Goal: Task Accomplishment & Management: Manage account settings

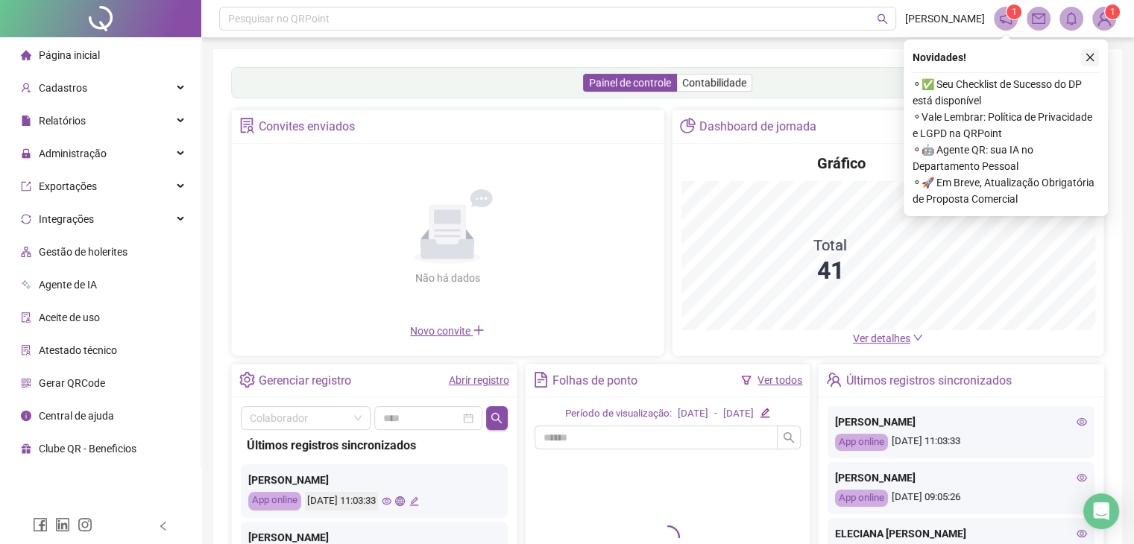
click at [1089, 60] on icon "close" at bounding box center [1090, 57] width 10 height 10
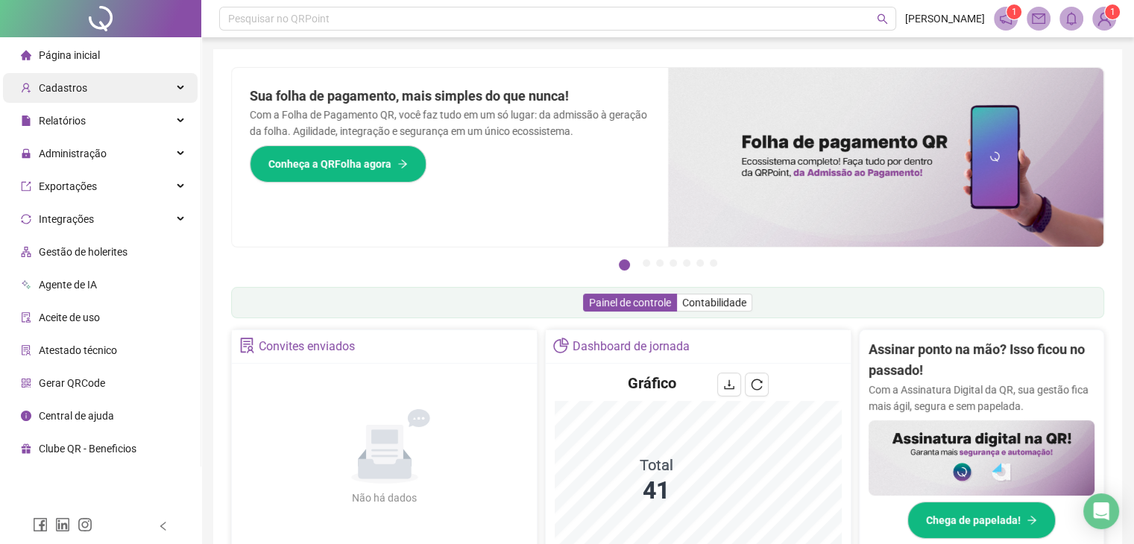
click at [178, 91] on div "Cadastros" at bounding box center [100, 88] width 195 height 30
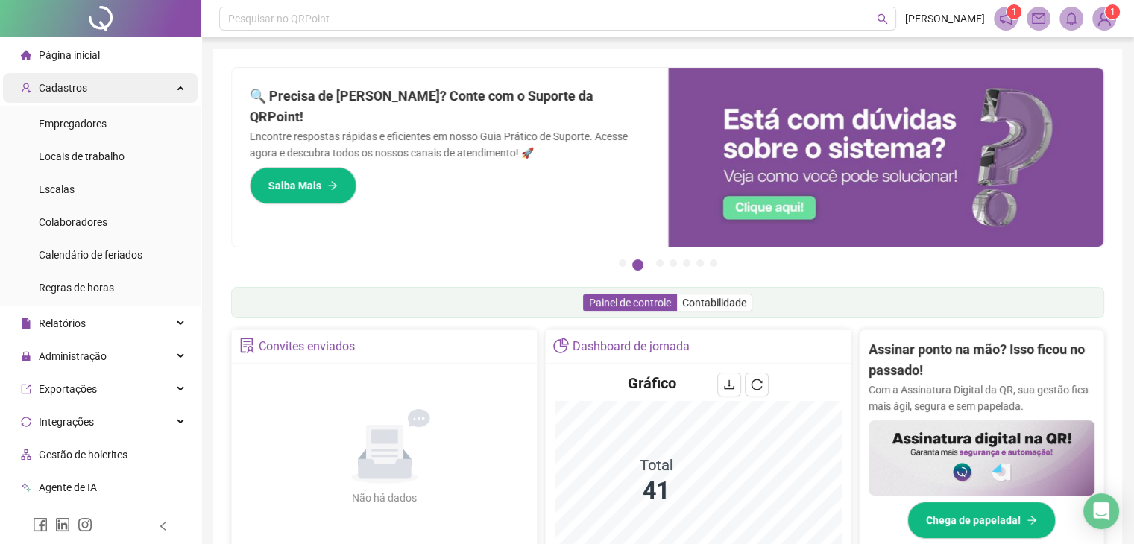
click at [178, 91] on div "Cadastros" at bounding box center [100, 88] width 195 height 30
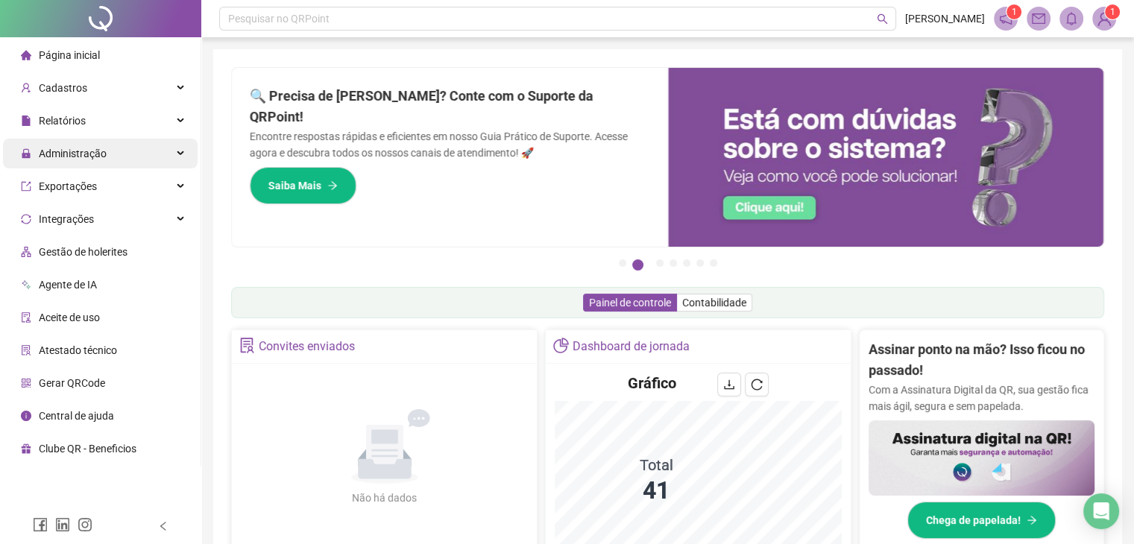
click at [179, 156] on div "Administração" at bounding box center [100, 154] width 195 height 30
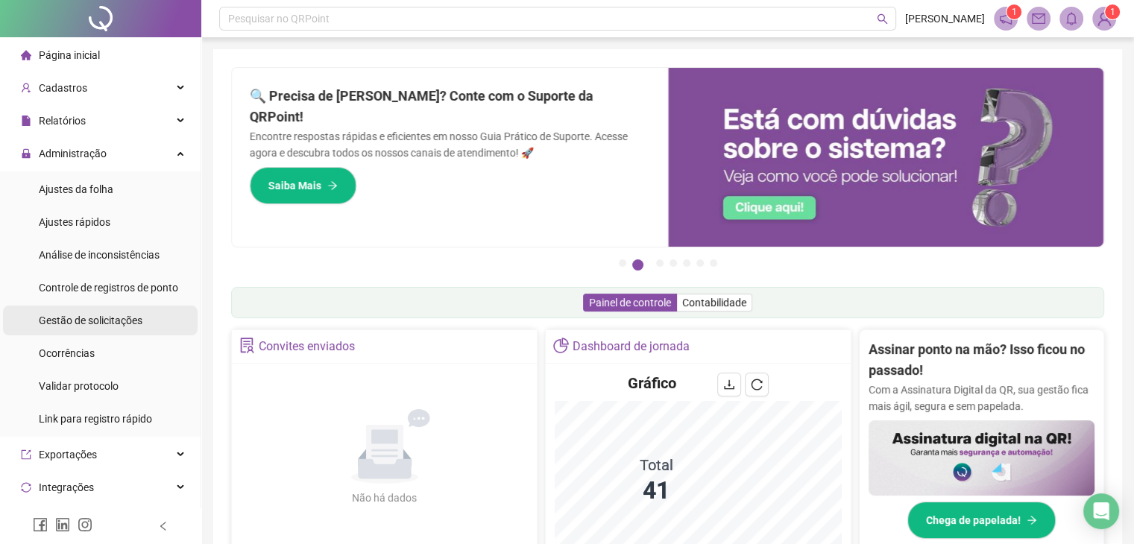
click at [121, 318] on span "Gestão de solicitações" at bounding box center [91, 321] width 104 height 12
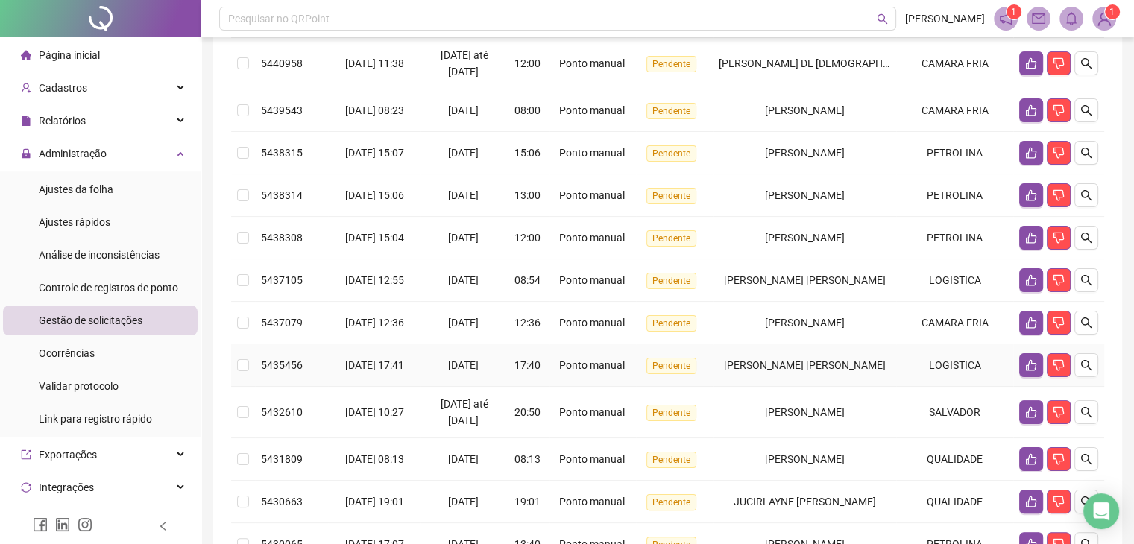
scroll to position [224, 0]
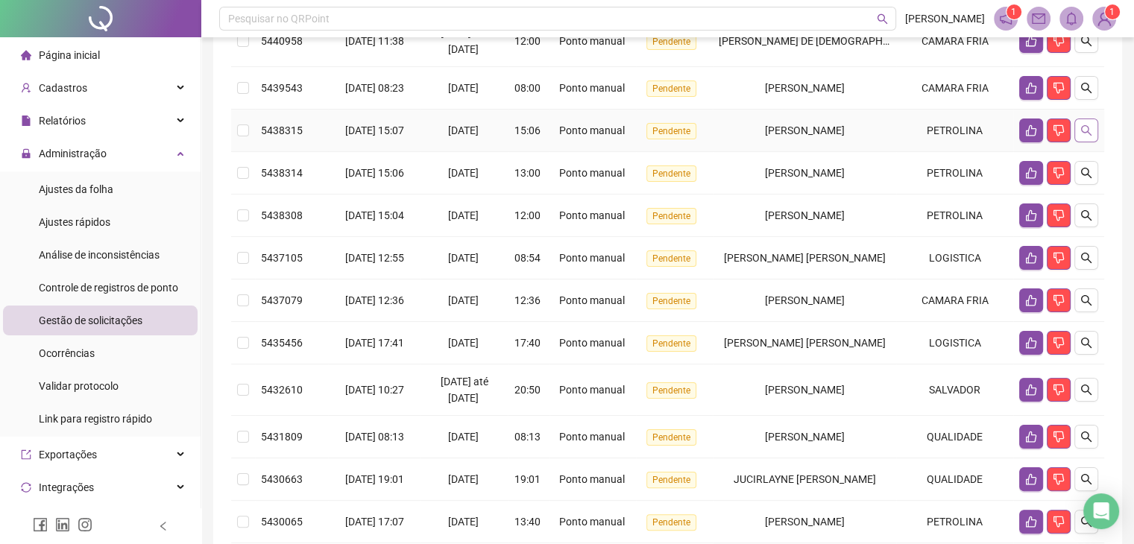
click at [1093, 131] on button "button" at bounding box center [1086, 131] width 24 height 24
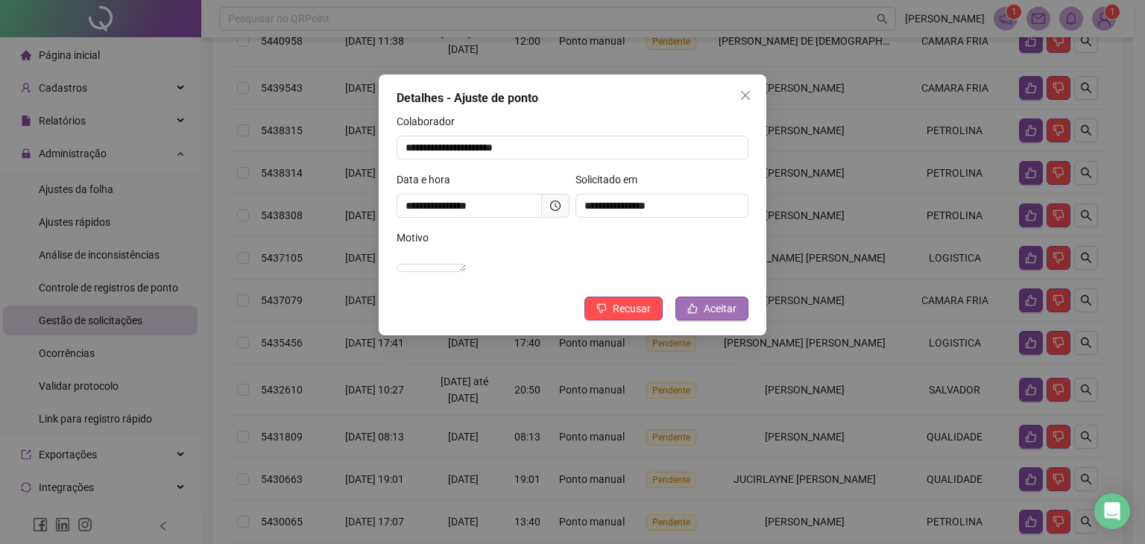
click at [716, 317] on span "Aceitar" at bounding box center [720, 308] width 33 height 16
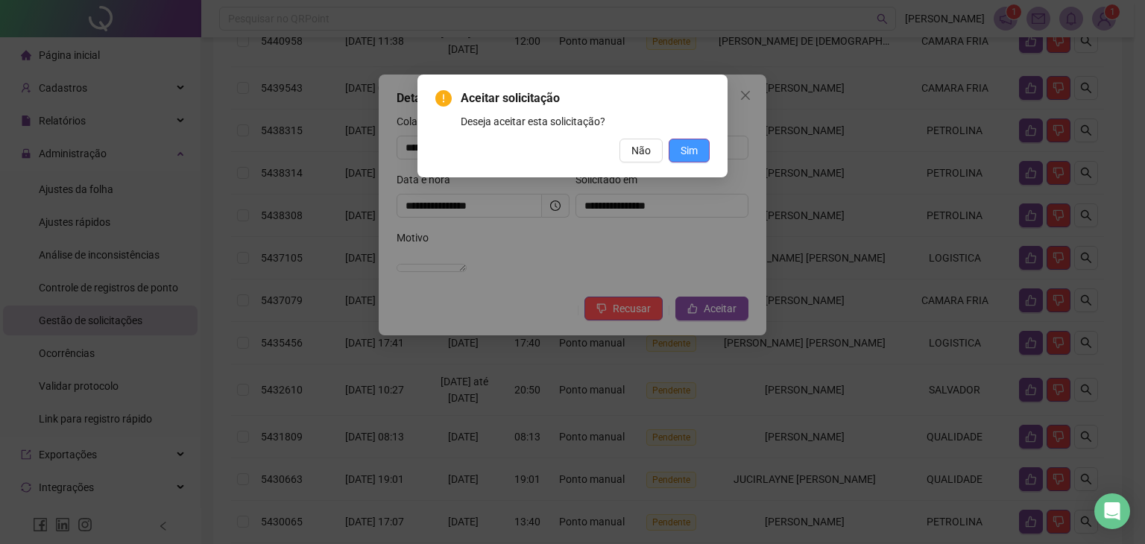
click at [701, 147] on button "Sim" at bounding box center [689, 151] width 41 height 24
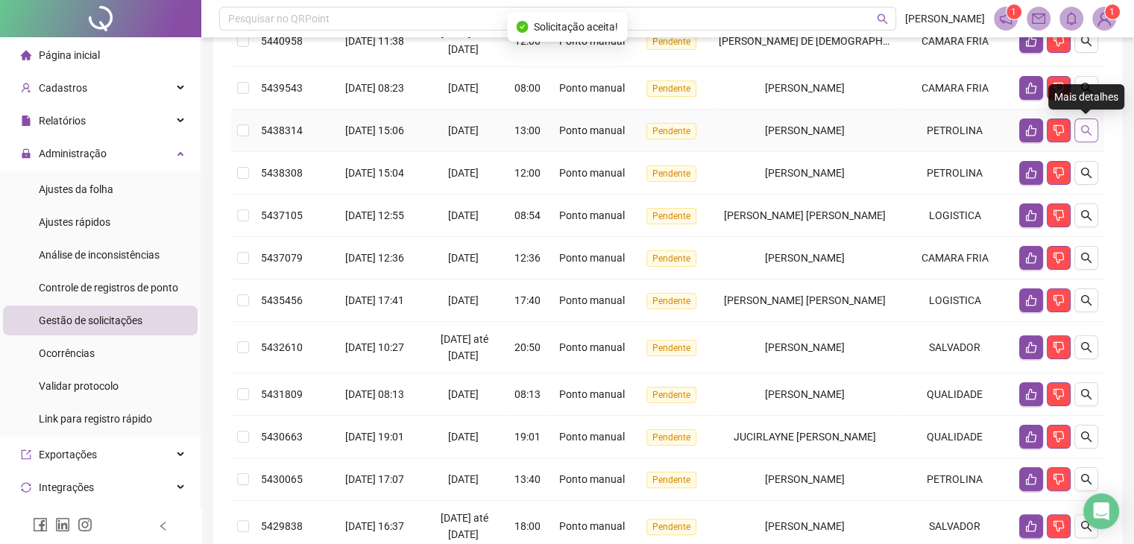
click at [1089, 136] on button "button" at bounding box center [1086, 131] width 24 height 24
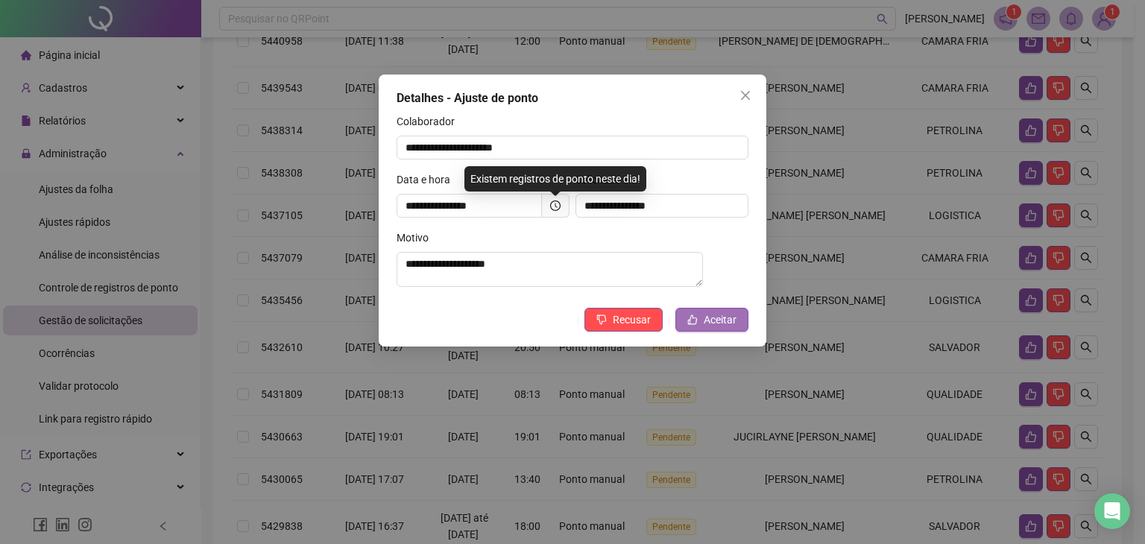
click at [707, 325] on span "Aceitar" at bounding box center [720, 320] width 33 height 16
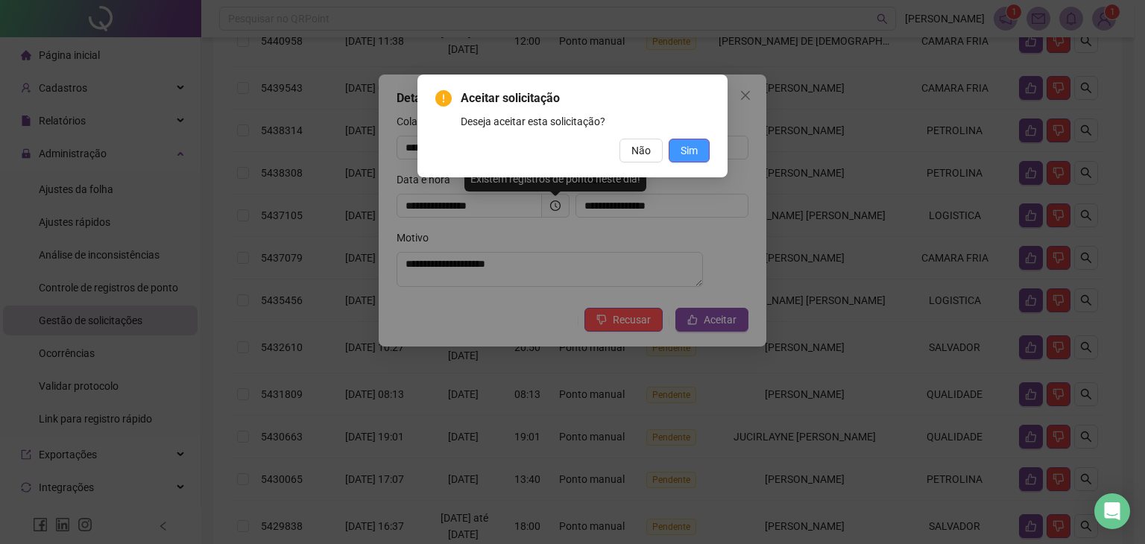
click at [702, 142] on button "Sim" at bounding box center [689, 151] width 41 height 24
click at [697, 153] on span "Sim" at bounding box center [689, 150] width 17 height 16
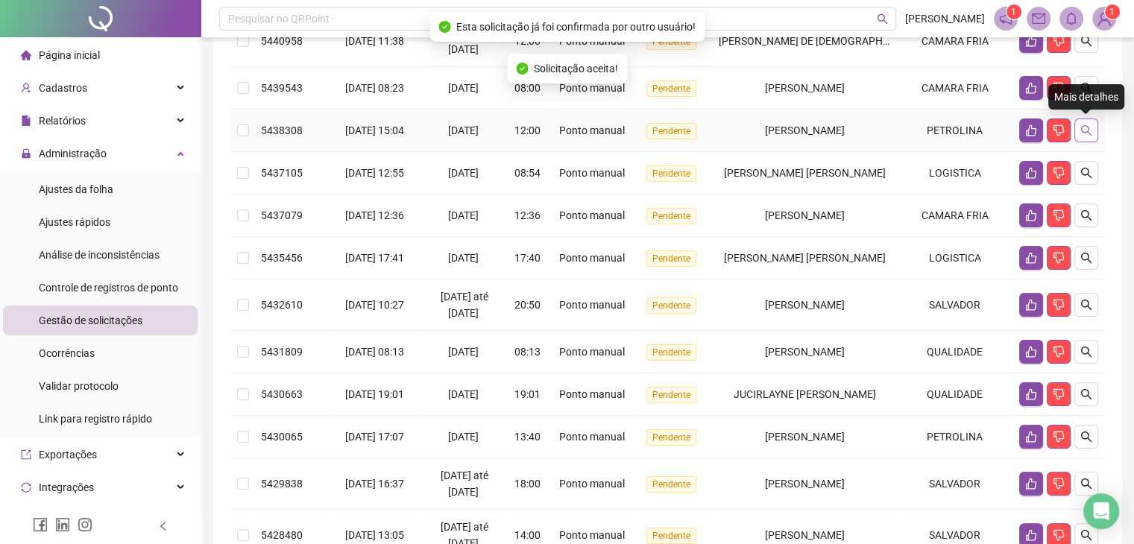
click at [1094, 126] on button "button" at bounding box center [1086, 131] width 24 height 24
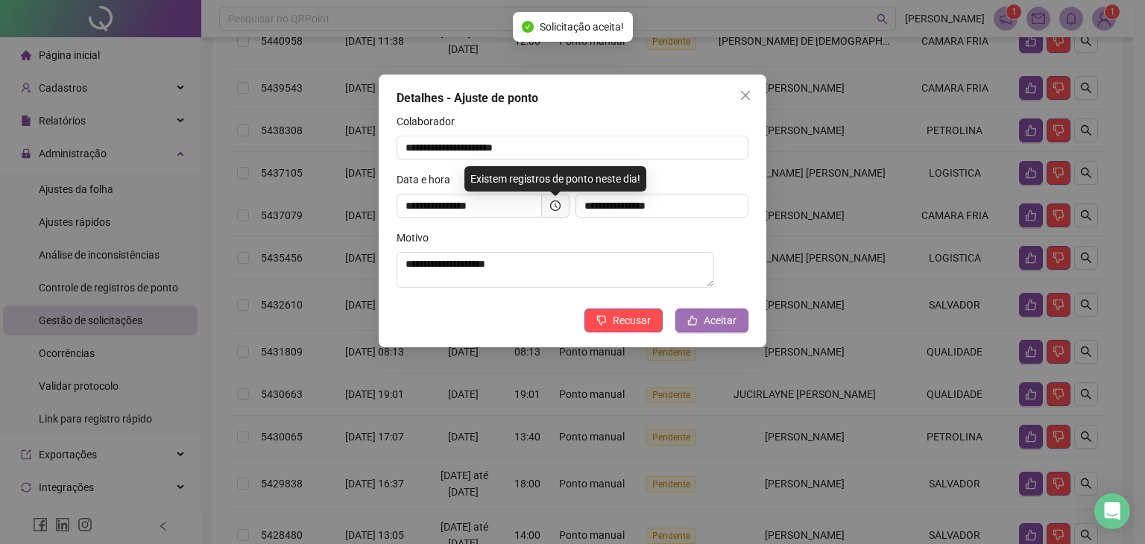
click at [721, 324] on span "Aceitar" at bounding box center [720, 320] width 33 height 16
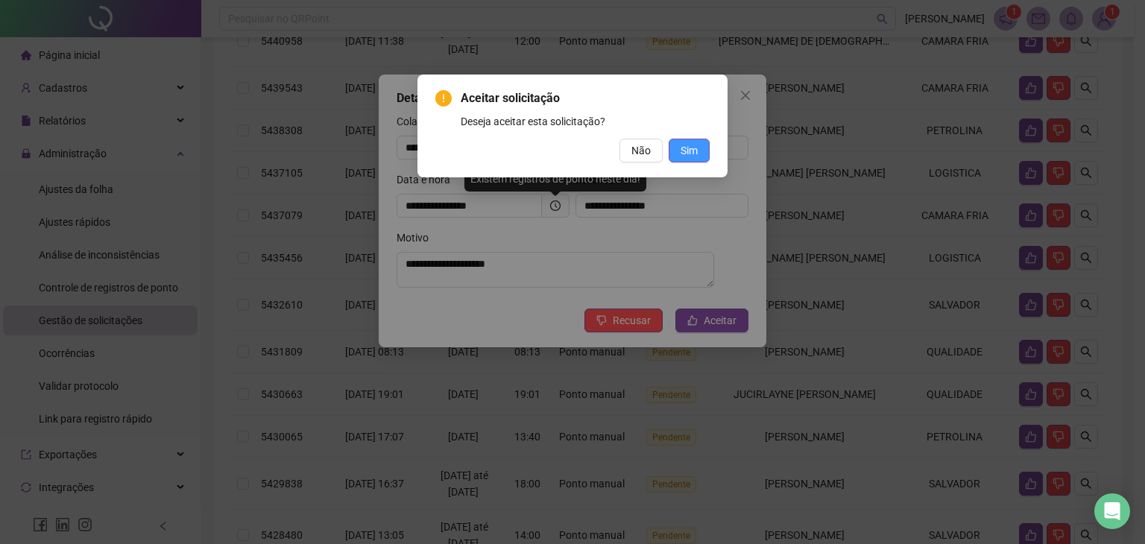
click at [701, 154] on button "Sim" at bounding box center [689, 151] width 41 height 24
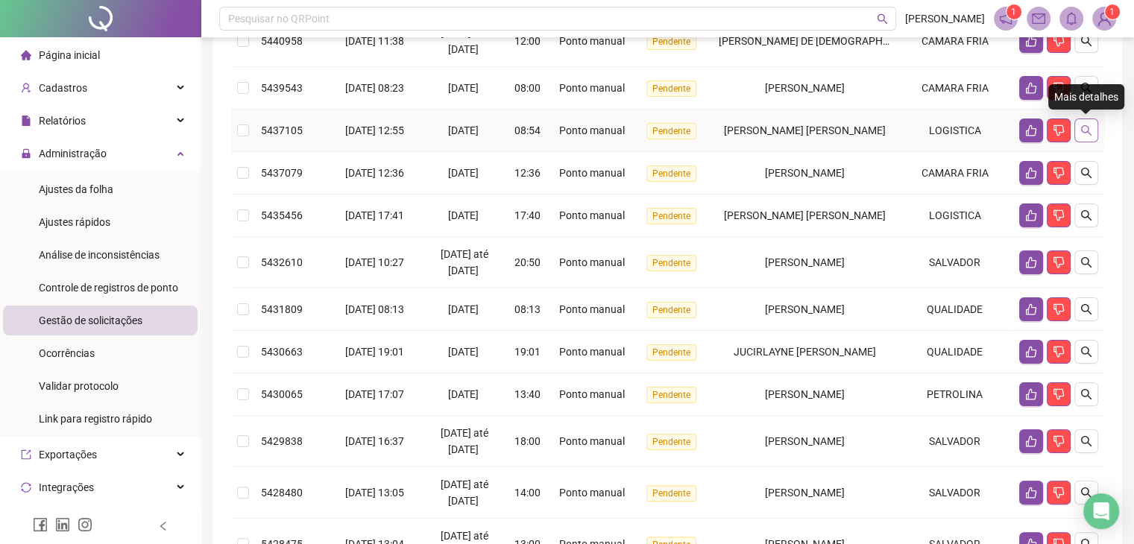
click at [1086, 134] on icon "search" at bounding box center [1086, 131] width 12 height 12
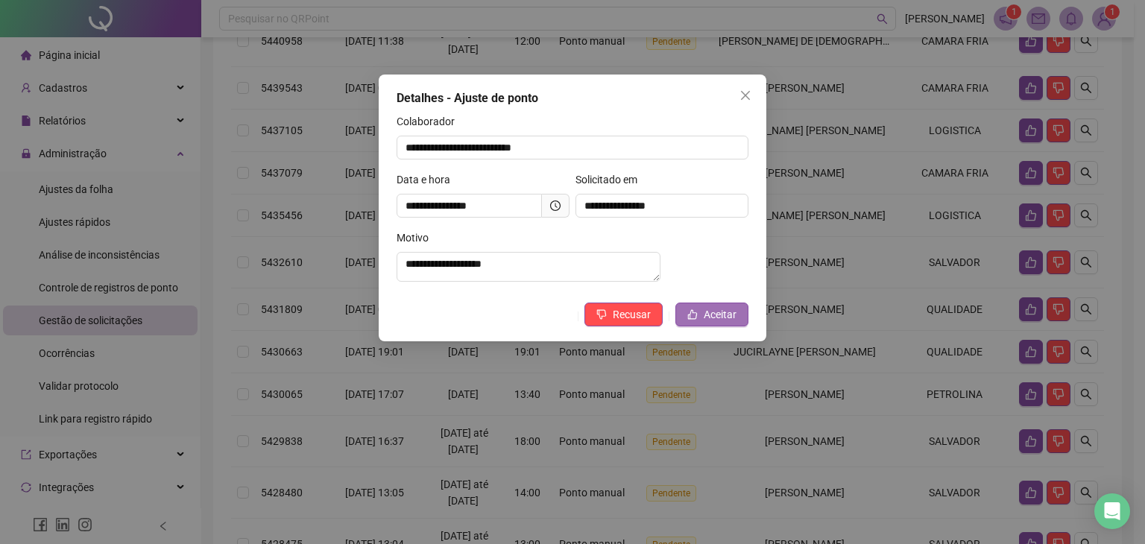
click at [740, 322] on button "Aceitar" at bounding box center [712, 315] width 73 height 24
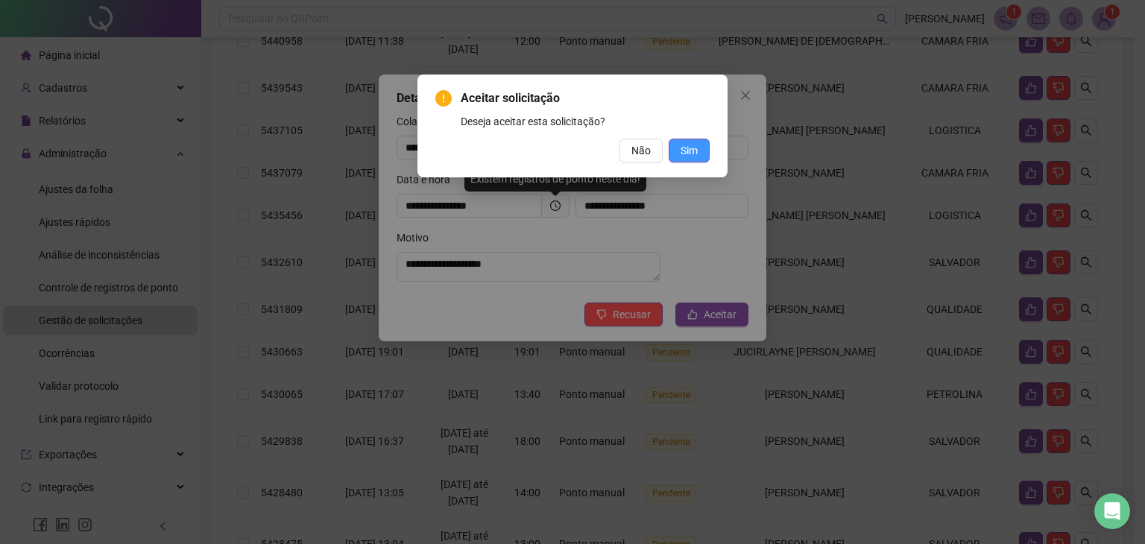
click at [689, 152] on span "Sim" at bounding box center [689, 150] width 17 height 16
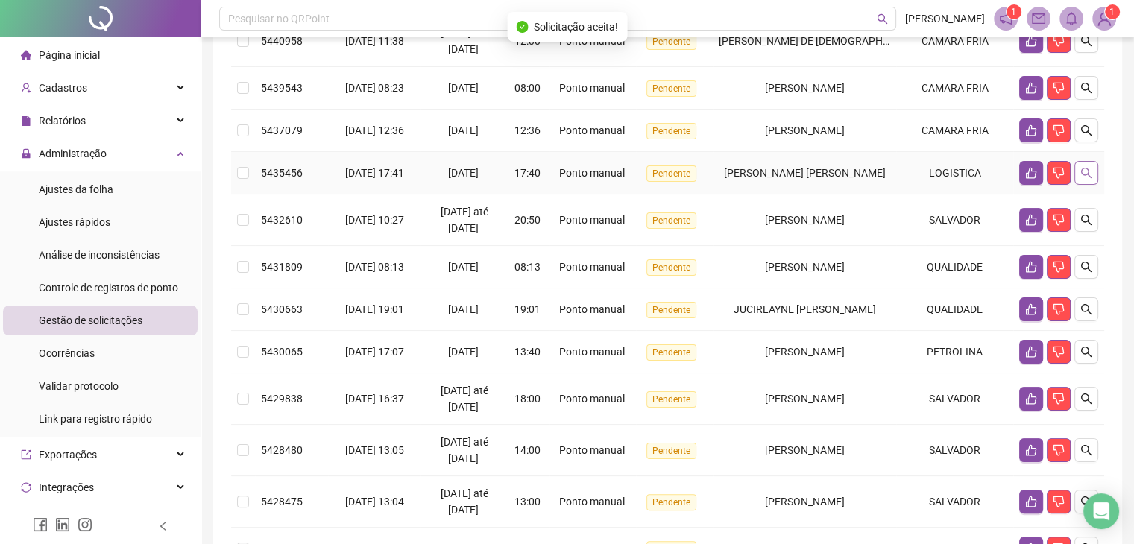
click at [1092, 179] on button "button" at bounding box center [1086, 173] width 24 height 24
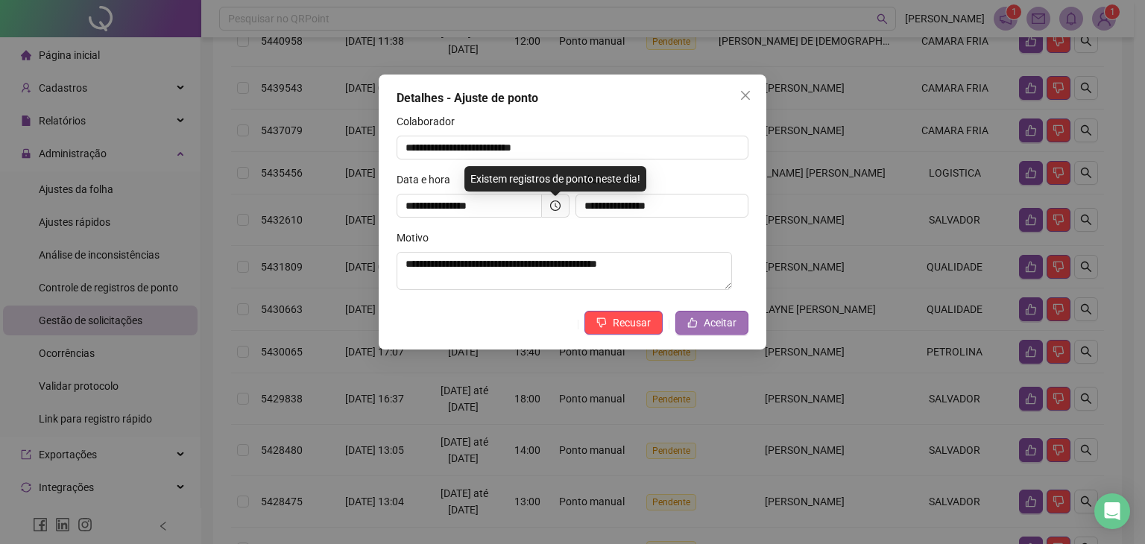
click at [709, 322] on span "Aceitar" at bounding box center [720, 323] width 33 height 16
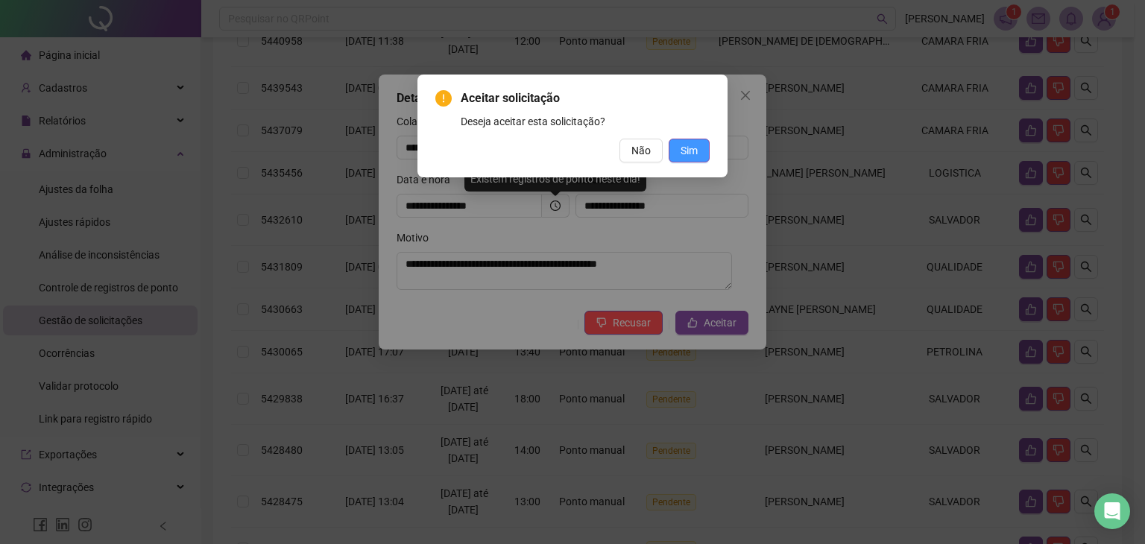
click at [707, 157] on button "Sim" at bounding box center [689, 151] width 41 height 24
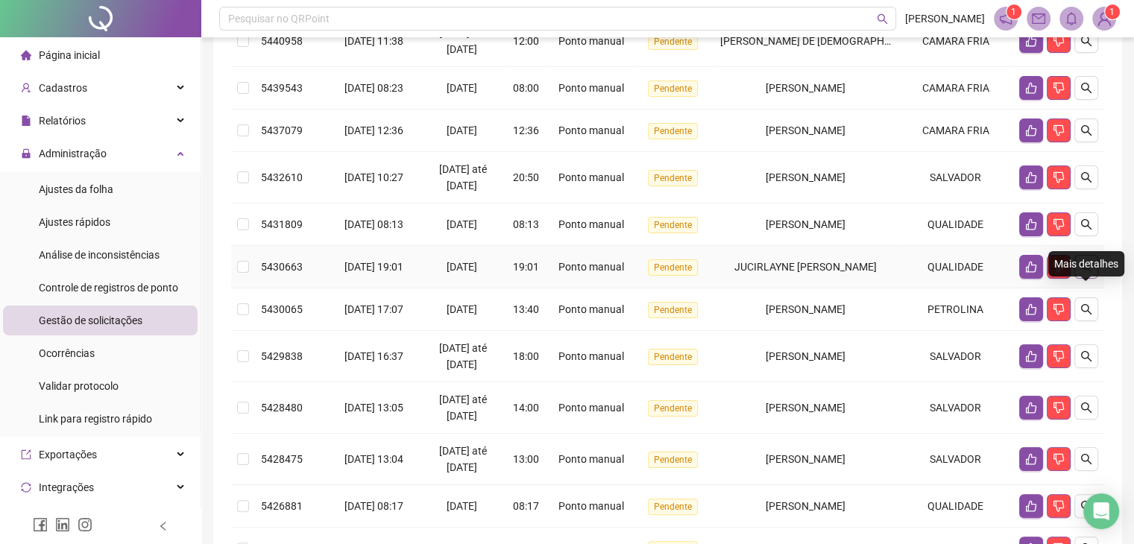
click at [1091, 273] on icon "search" at bounding box center [1086, 267] width 12 height 12
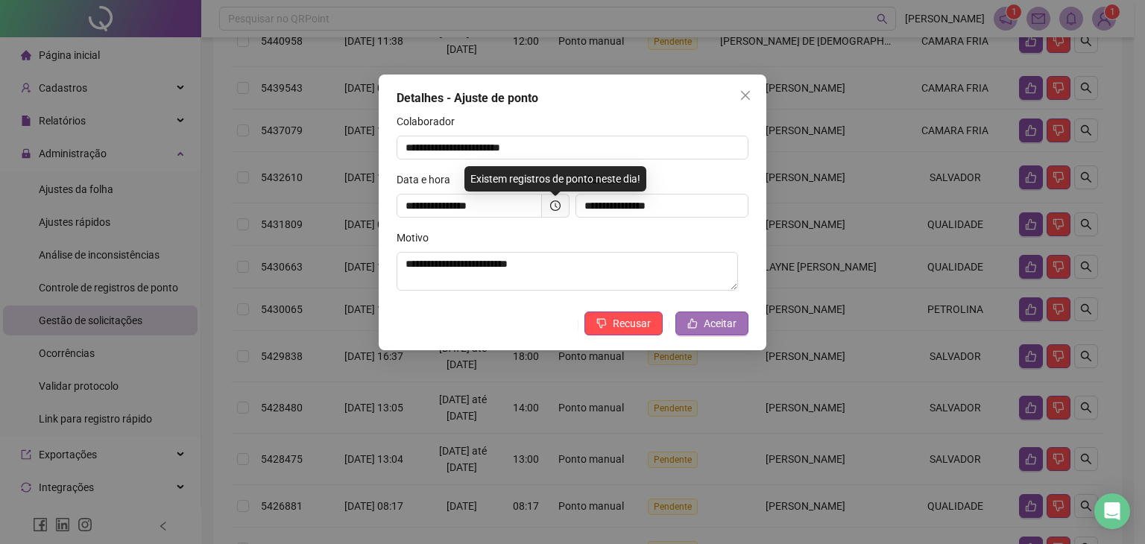
click at [721, 324] on span "Aceitar" at bounding box center [720, 323] width 33 height 16
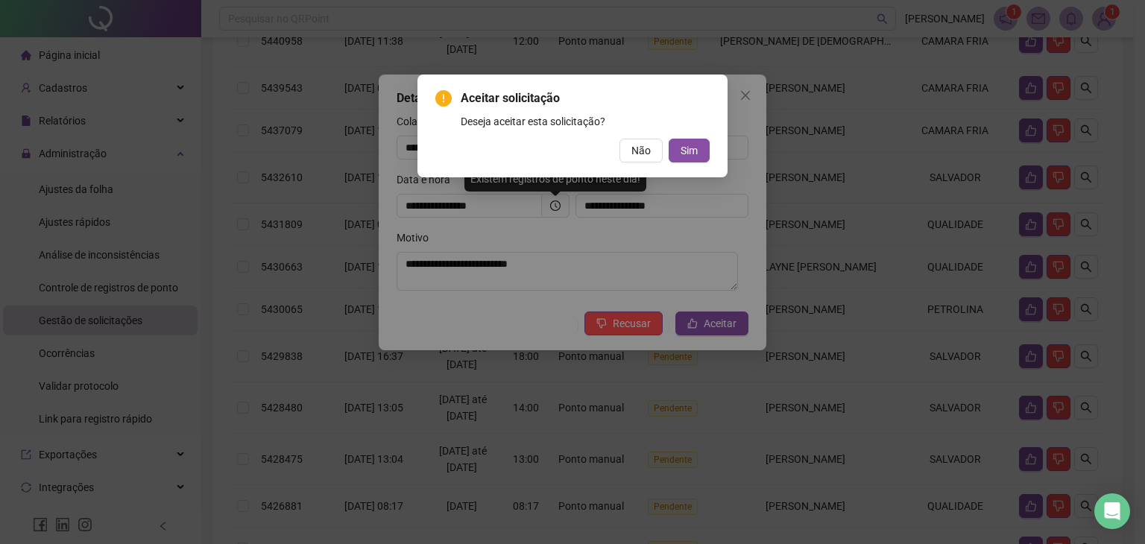
click at [710, 141] on div "Aceitar solicitação Deseja aceitar esta solicitação? Não Sim" at bounding box center [573, 126] width 310 height 103
click at [698, 147] on button "Sim" at bounding box center [689, 151] width 41 height 24
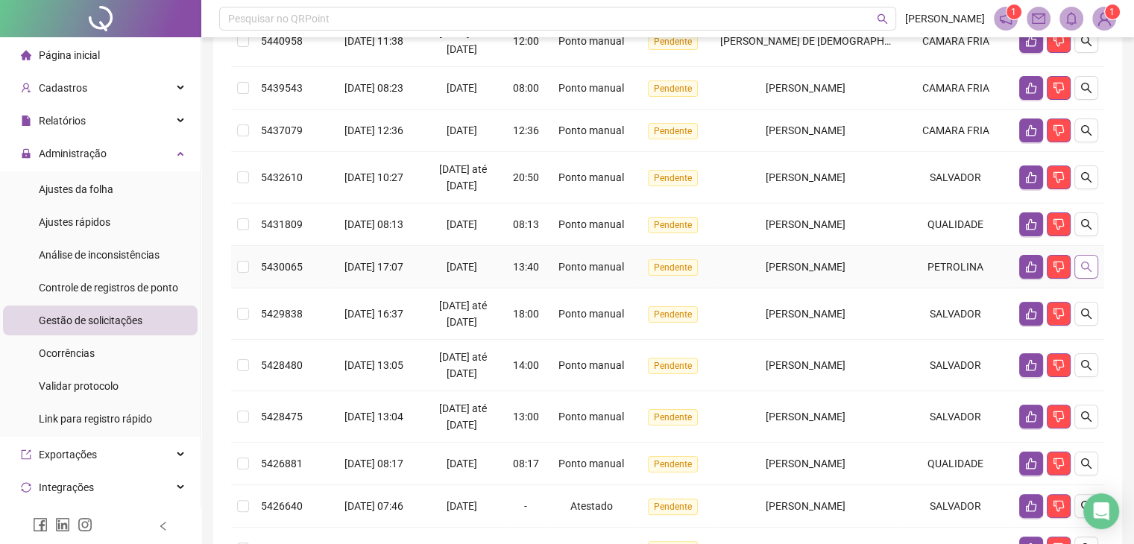
click at [1080, 273] on icon "search" at bounding box center [1086, 267] width 12 height 12
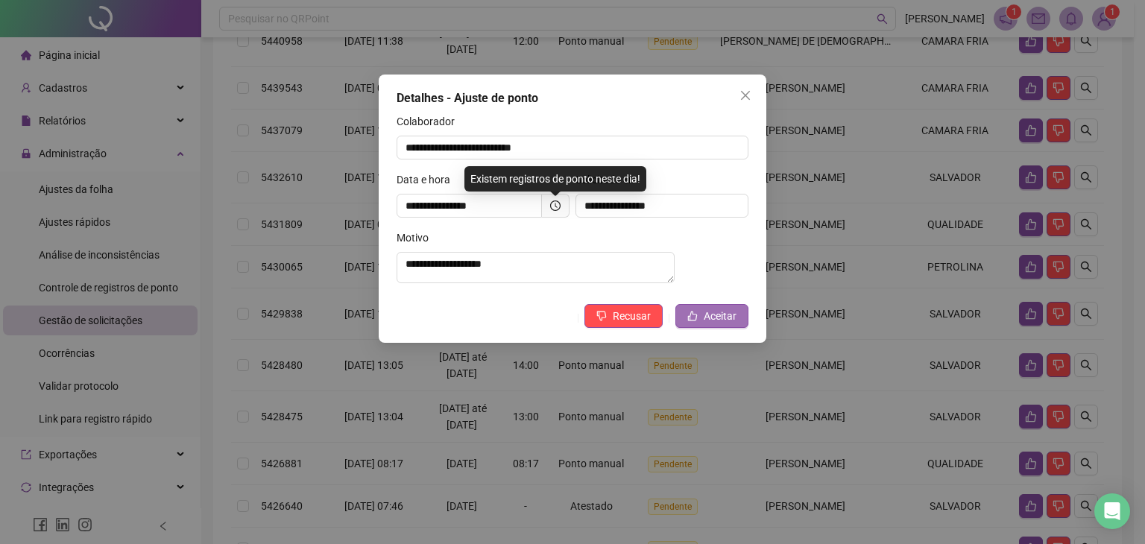
click at [740, 326] on button "Aceitar" at bounding box center [712, 316] width 73 height 24
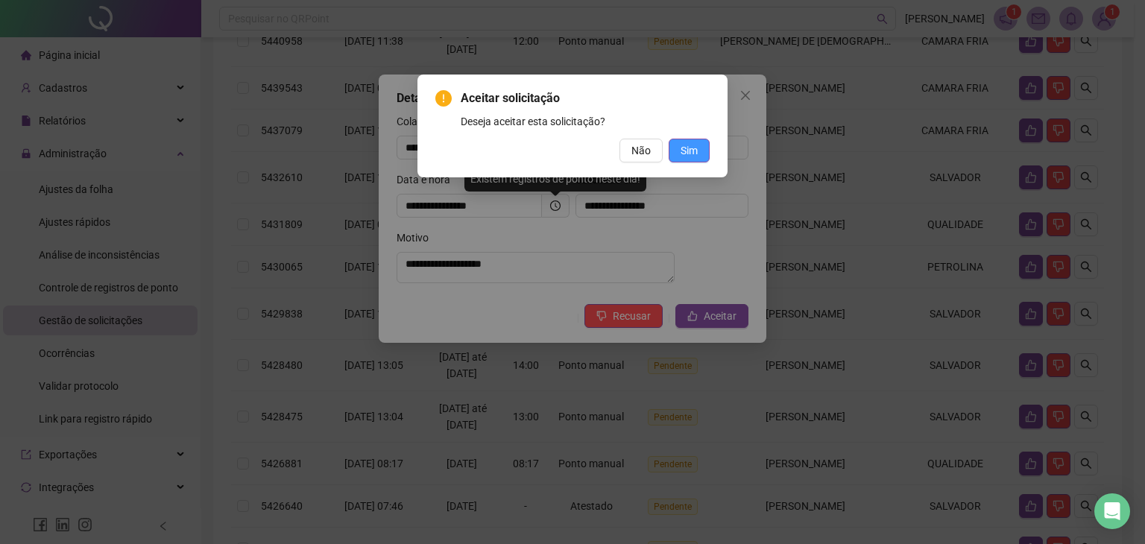
click at [692, 150] on span "Sim" at bounding box center [689, 150] width 17 height 16
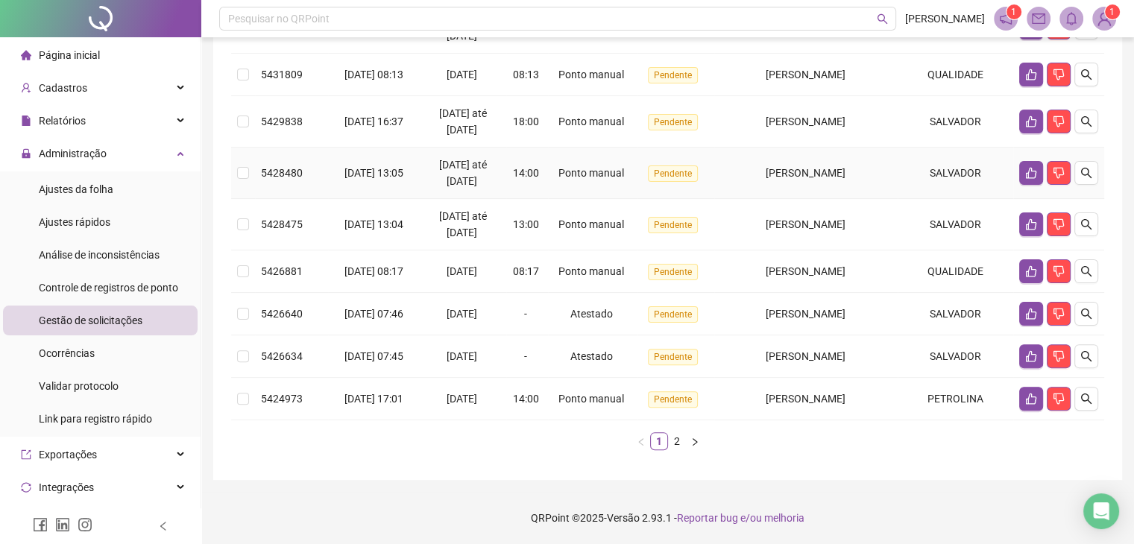
scroll to position [435, 0]
click at [675, 445] on link "2" at bounding box center [677, 441] width 16 height 16
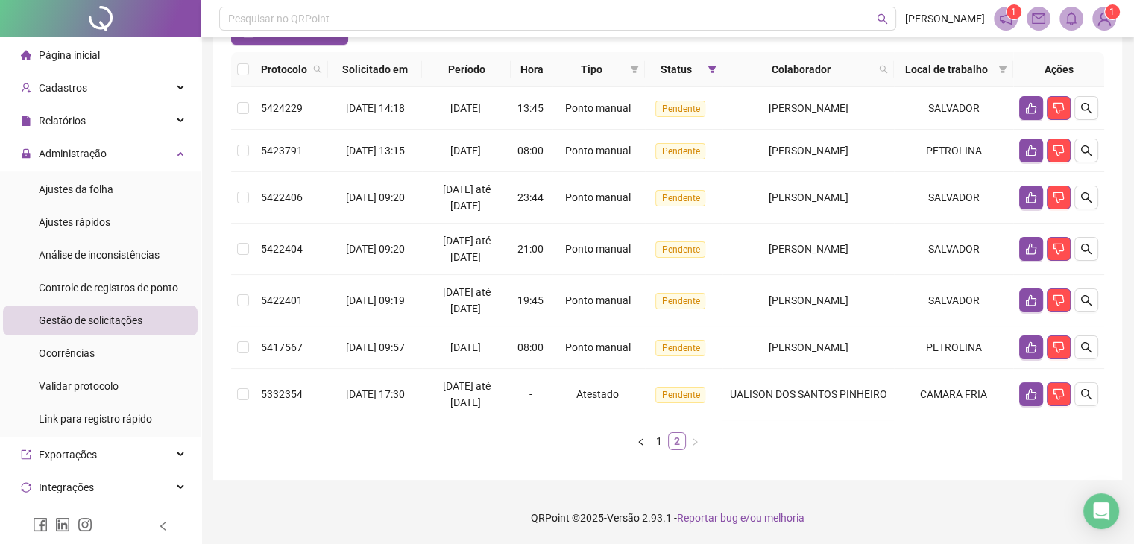
scroll to position [178, 0]
click at [658, 444] on link "1" at bounding box center [659, 441] width 16 height 16
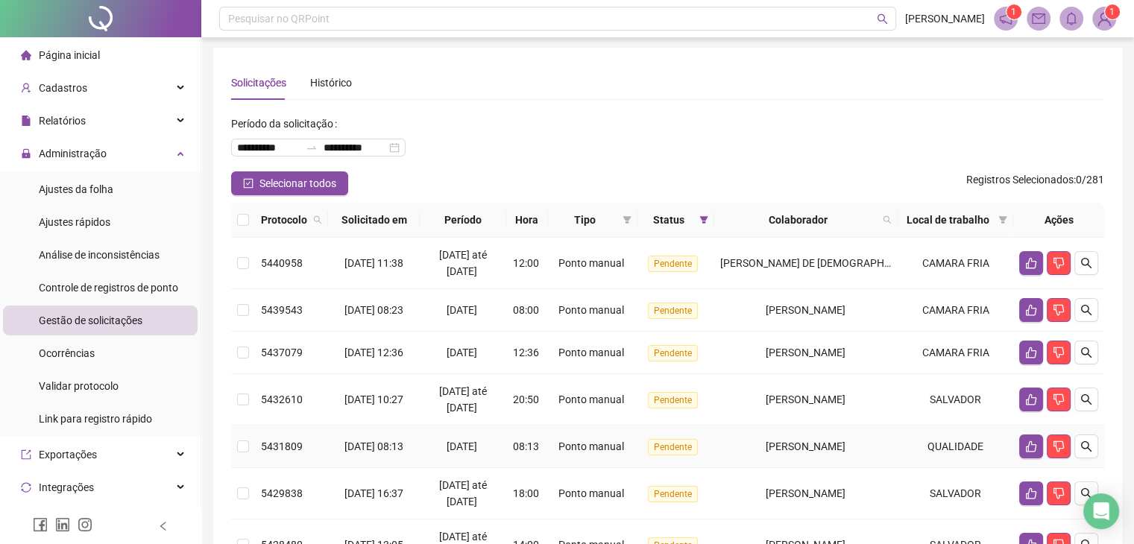
scroll to position [0, 0]
